Goal: Book appointment/travel/reservation

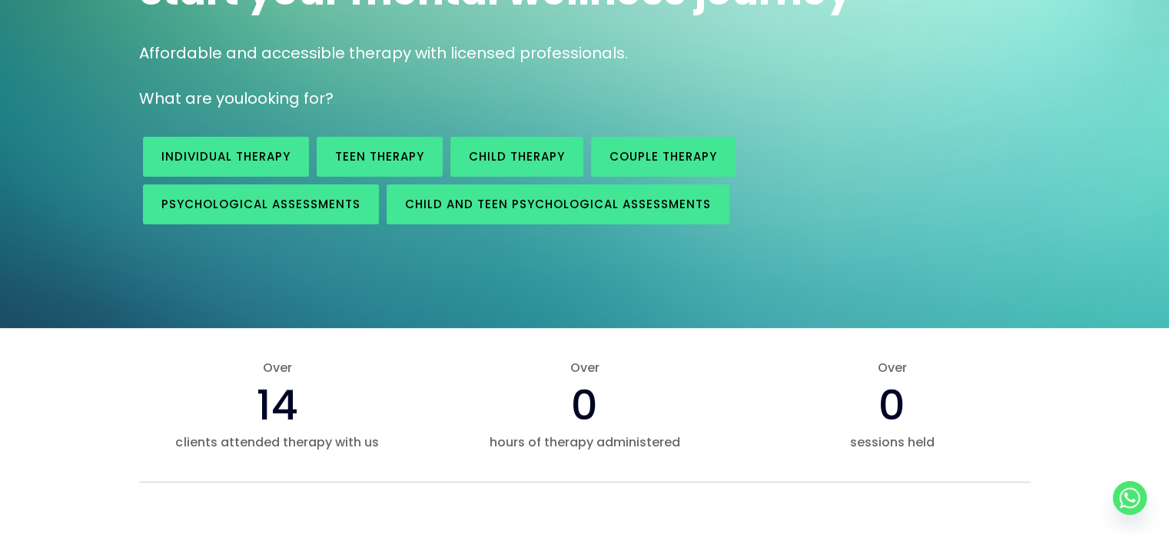
scroll to position [233, 0]
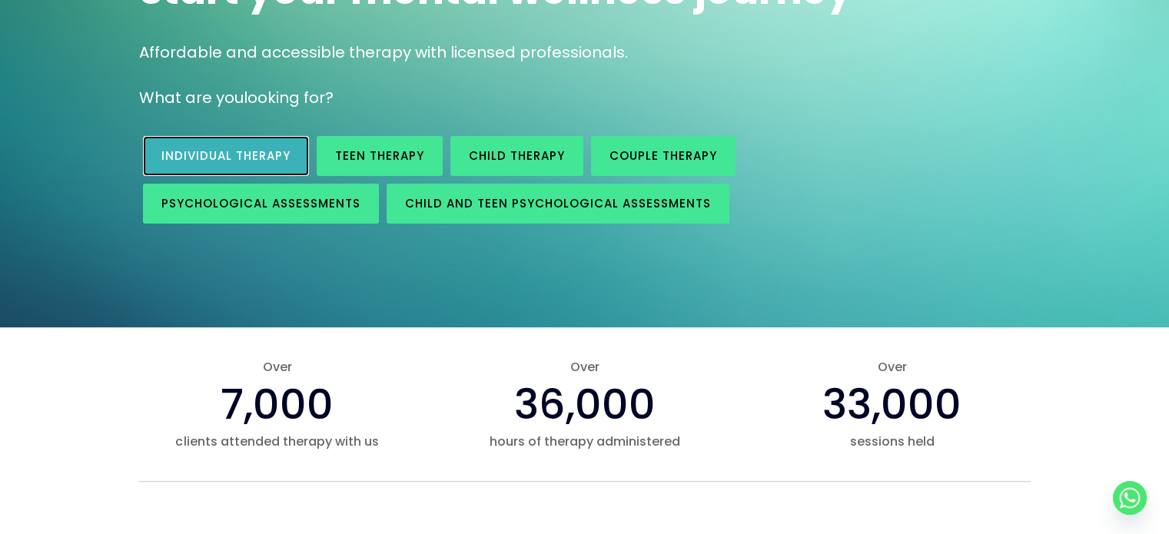
click at [253, 136] on div "Individual therapy" at bounding box center [226, 156] width 166 height 40
click at [253, 152] on span "Individual therapy" at bounding box center [225, 156] width 129 height 16
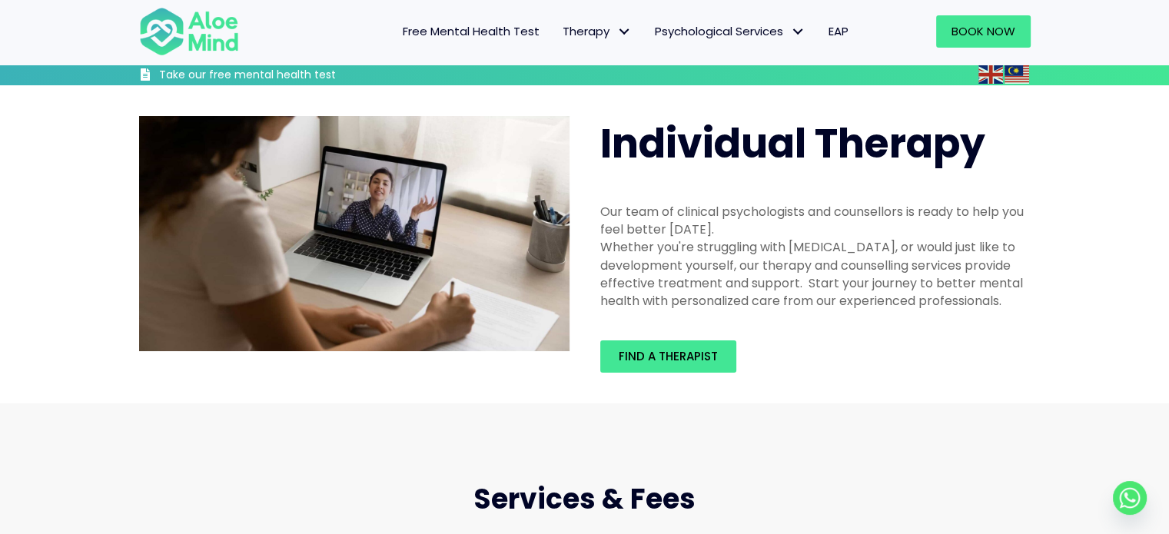
scroll to position [326, 0]
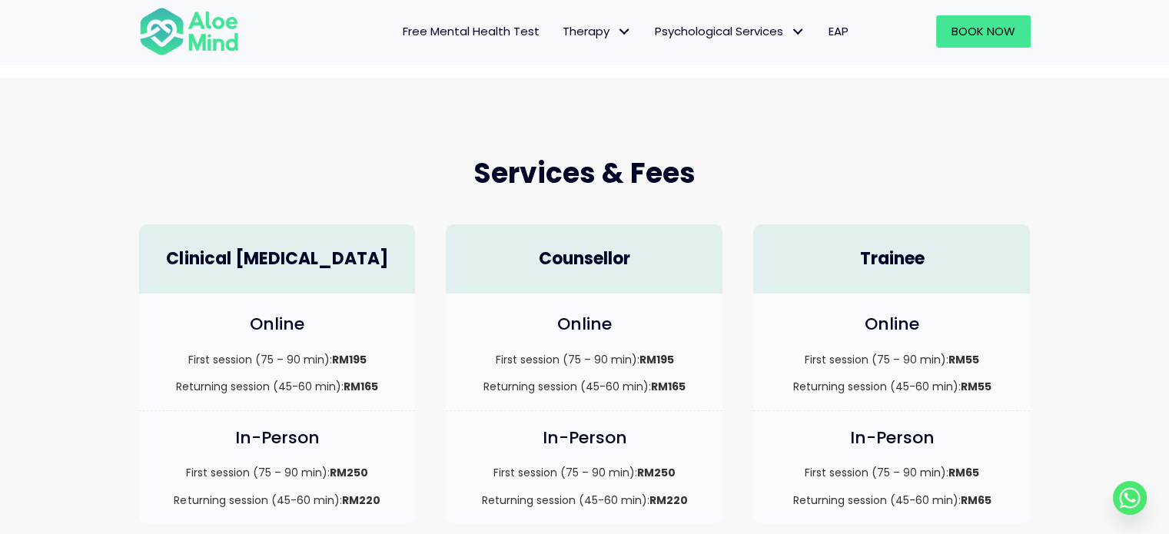
click at [241, 126] on div "Services & Fees Clinical [MEDICAL_DATA] Online First session (75 – 90 min): RM1…" at bounding box center [584, 339] width 1169 height 523
click at [281, 209] on div "Clinical [MEDICAL_DATA]" at bounding box center [277, 251] width 307 height 85
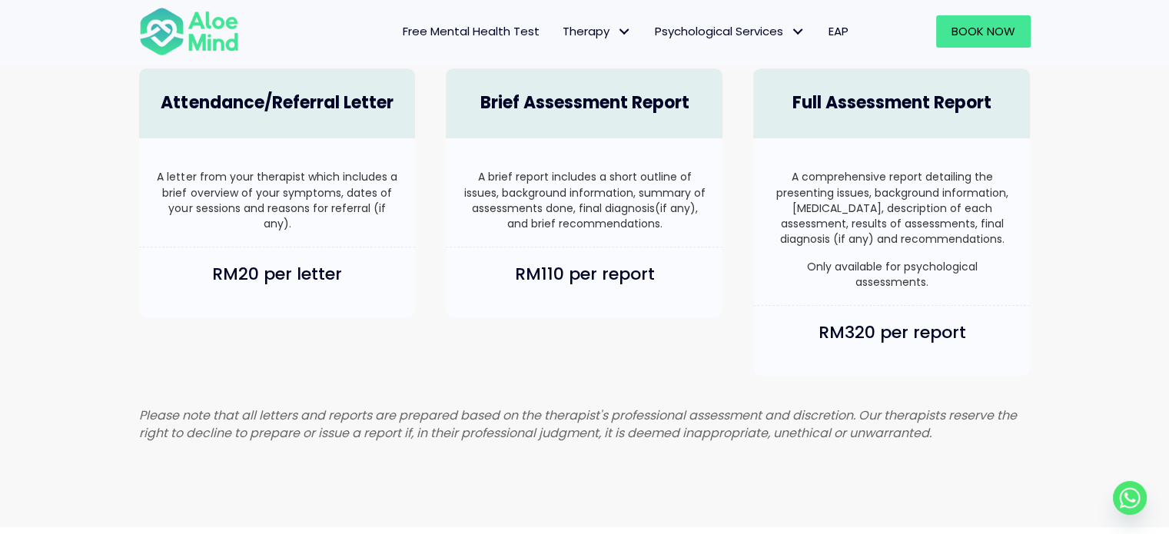
scroll to position [1020, 0]
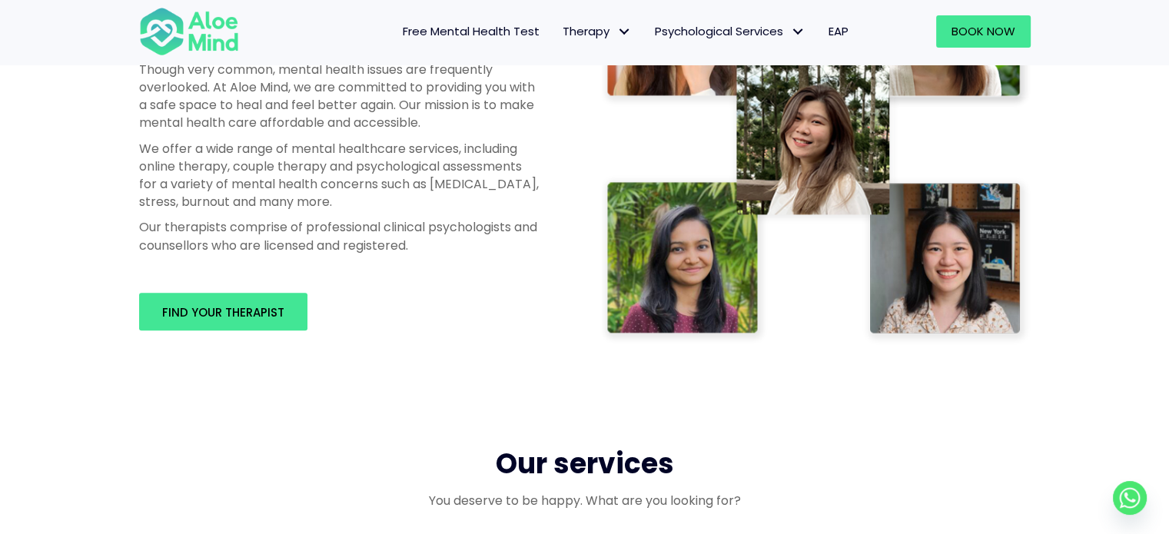
scroll to position [884, 0]
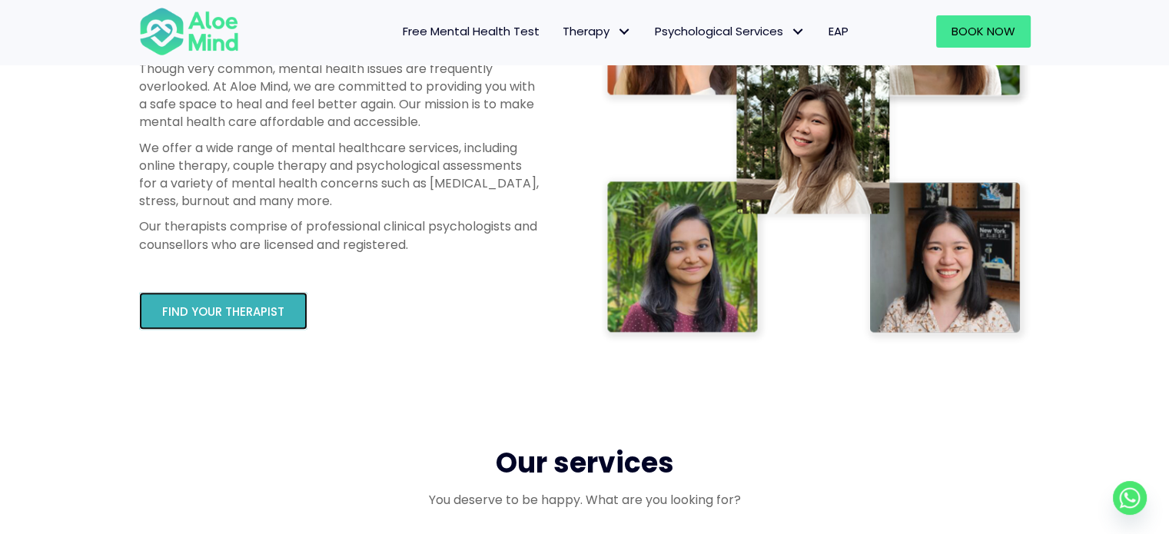
click at [275, 317] on span "Find your therapist" at bounding box center [223, 312] width 122 height 16
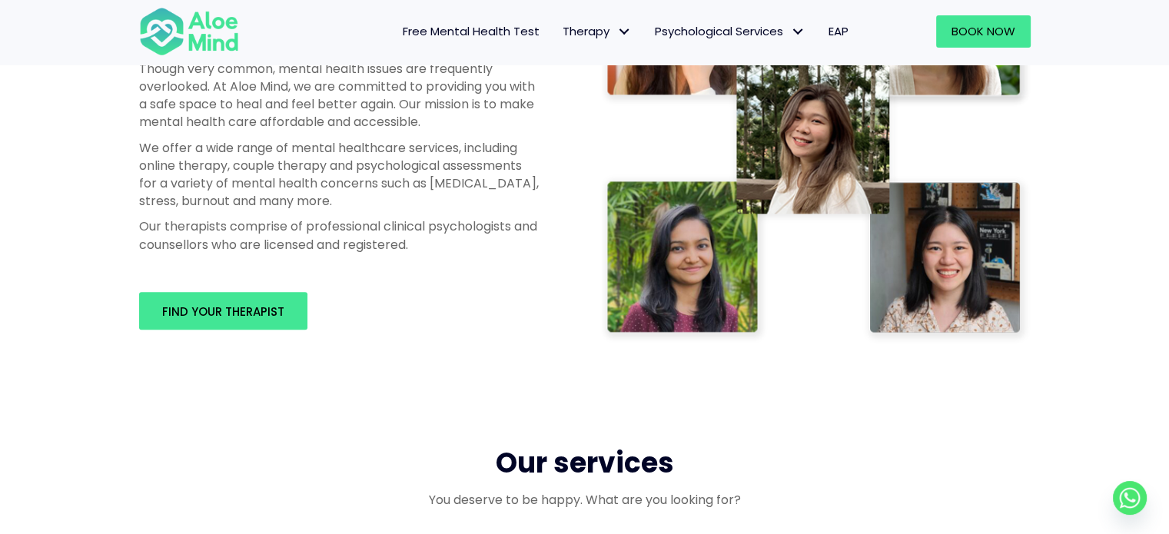
scroll to position [1143, 0]
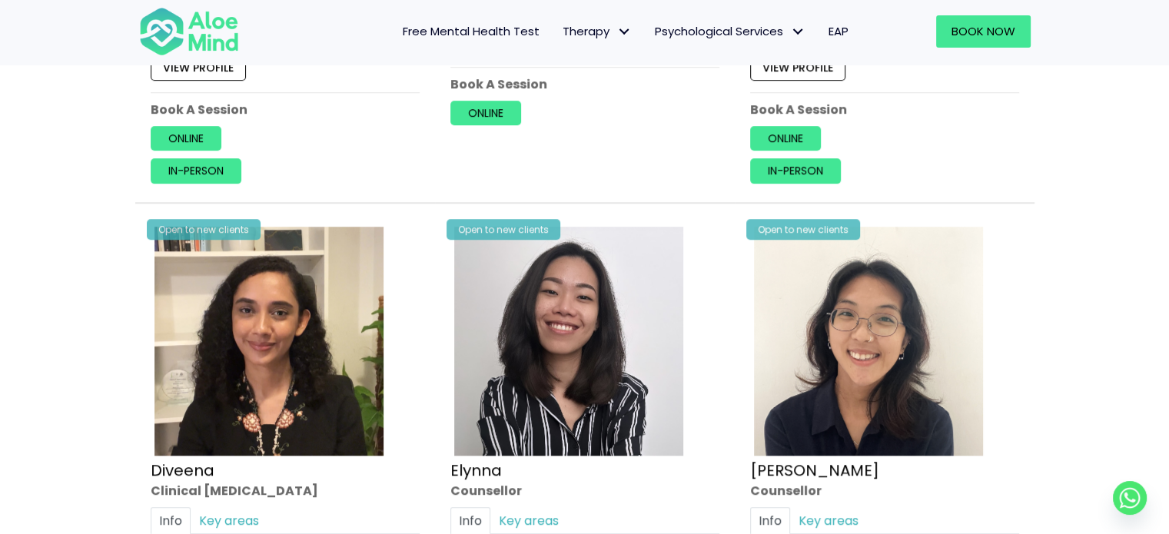
scroll to position [1214, 0]
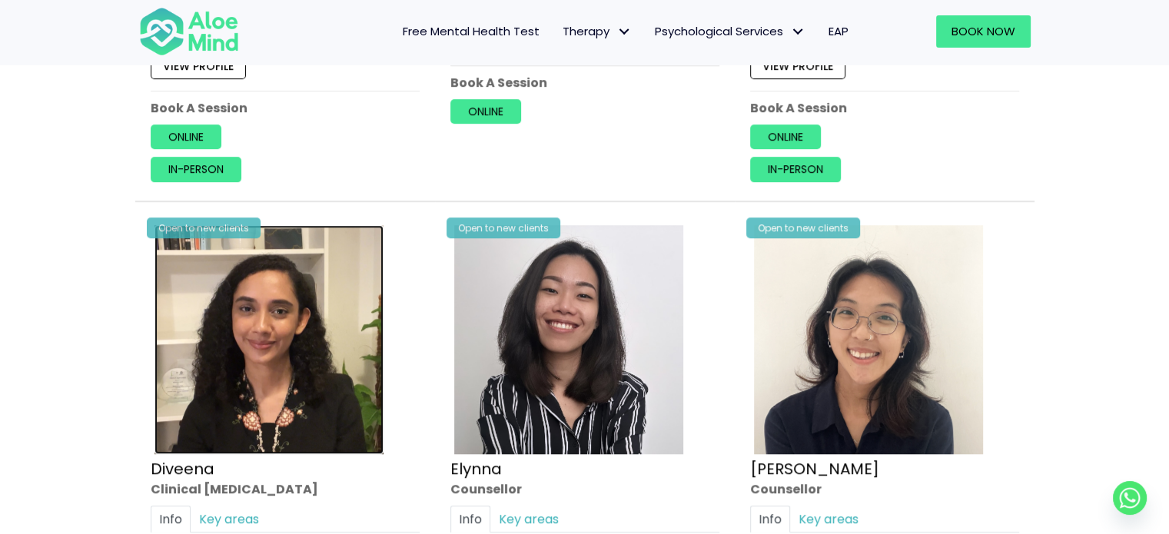
click at [275, 317] on img at bounding box center [268, 339] width 229 height 229
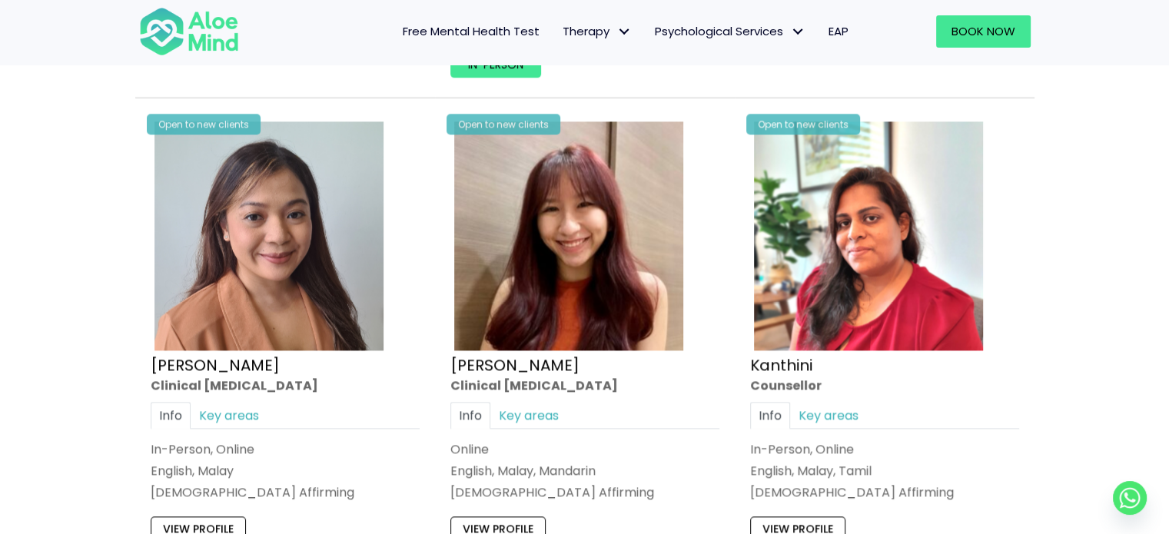
scroll to position [1925, 0]
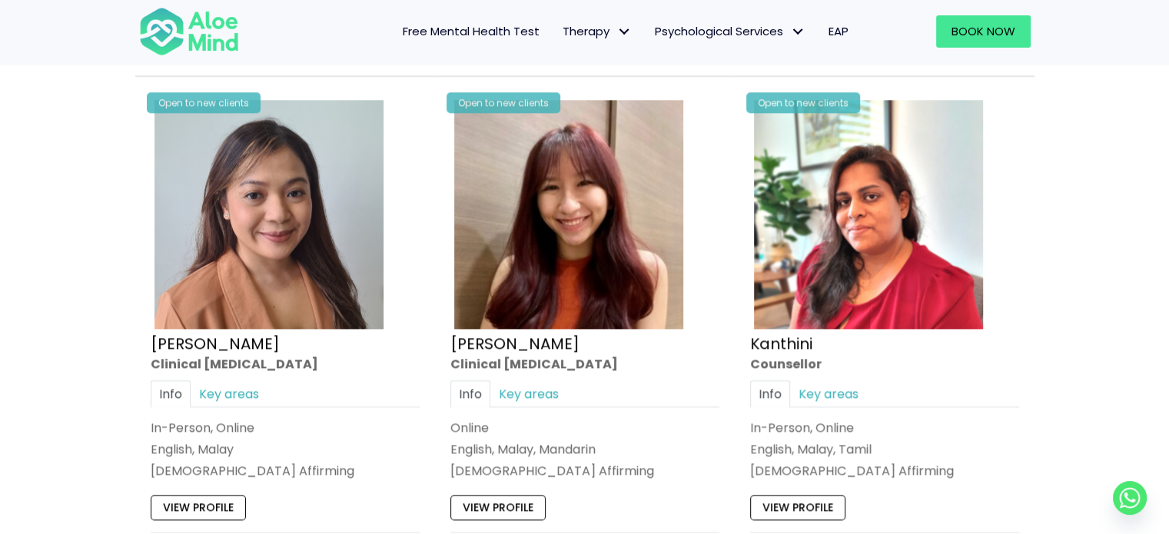
click at [176, 454] on p "English, Malay" at bounding box center [285, 449] width 269 height 18
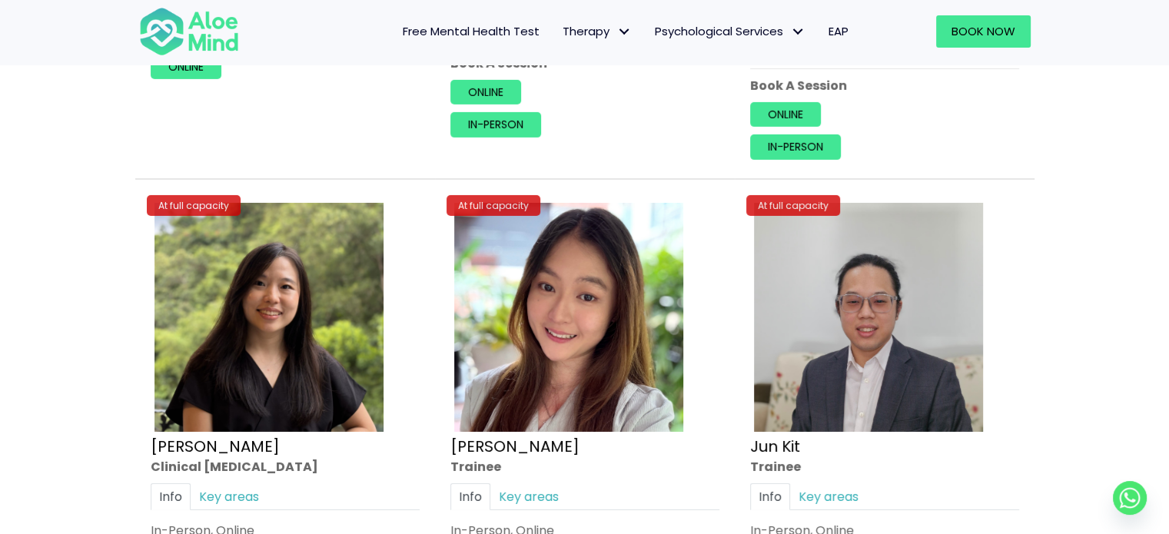
click at [176, 458] on div "Clinical psychologist" at bounding box center [285, 467] width 269 height 18
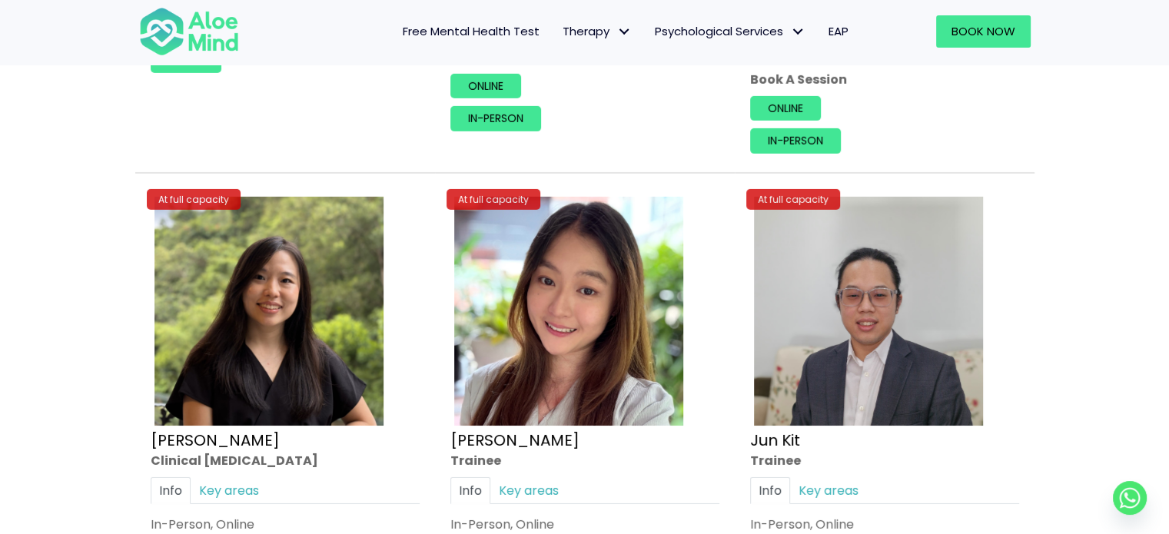
scroll to position [5256, 0]
